Goal: Information Seeking & Learning: Learn about a topic

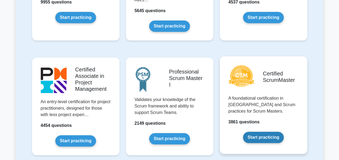
scroll to position [189, 0]
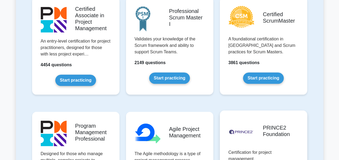
scroll to position [216, 0]
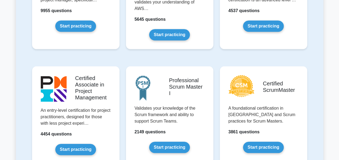
scroll to position [189, 0]
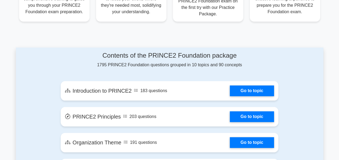
scroll to position [241, 0]
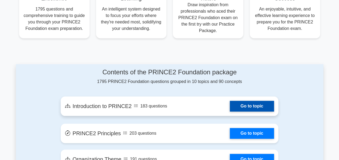
click at [246, 104] on link "Go to topic" at bounding box center [252, 106] width 44 height 11
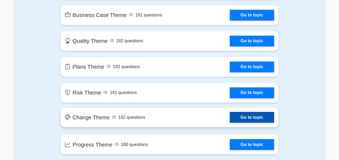
scroll to position [432, 0]
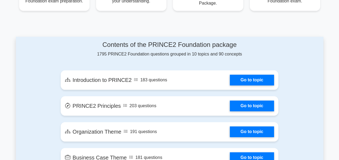
scroll to position [268, 0]
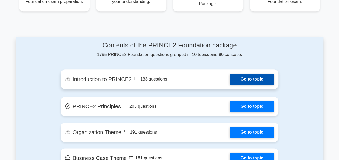
click at [274, 78] on link "Go to topic" at bounding box center [252, 79] width 44 height 11
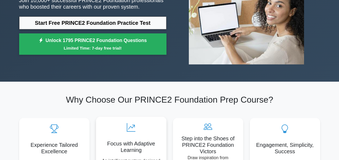
scroll to position [54, 0]
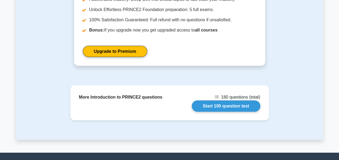
scroll to position [730, 0]
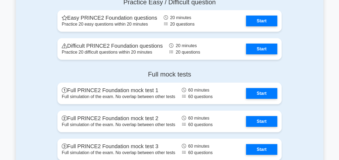
scroll to position [701, 0]
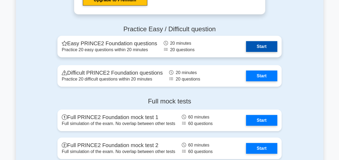
click at [267, 41] on link "Start" at bounding box center [261, 46] width 31 height 11
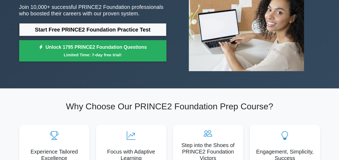
scroll to position [0, 0]
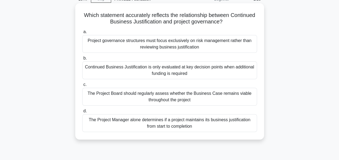
click at [125, 69] on div "Continued Business Justification is only evaluated at key decision points when …" at bounding box center [169, 70] width 175 height 18
click at [82, 60] on input "b. Continued Business Justification is only evaluated at key decision points wh…" at bounding box center [82, 59] width 0 height 4
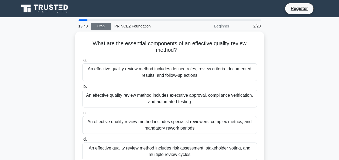
click at [103, 28] on link "Stop" at bounding box center [101, 26] width 20 height 7
